Goal: Task Accomplishment & Management: Use online tool/utility

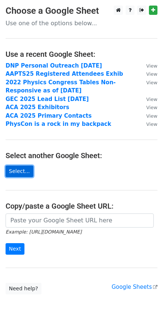
click at [23, 171] on link "Select..." at bounding box center [20, 172] width 28 height 12
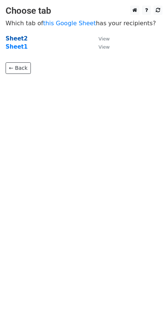
click at [20, 38] on strong "Sheet2" at bounding box center [17, 38] width 22 height 7
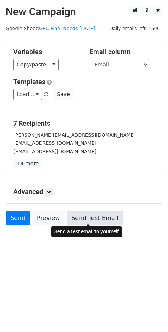
click at [85, 220] on link "Send Test Email" at bounding box center [94, 218] width 56 height 14
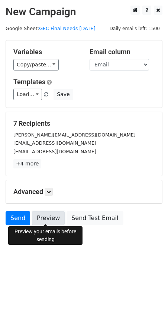
click at [45, 217] on link "Preview" at bounding box center [48, 218] width 33 height 14
click at [49, 218] on link "Preview" at bounding box center [48, 218] width 33 height 14
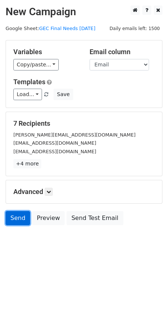
click at [22, 216] on link "Send" at bounding box center [18, 218] width 25 height 14
